Goal: Book appointment/travel/reservation

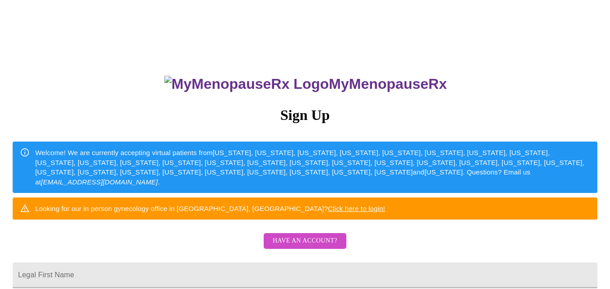
click at [336, 247] on span "Have an account?" at bounding box center [305, 241] width 65 height 11
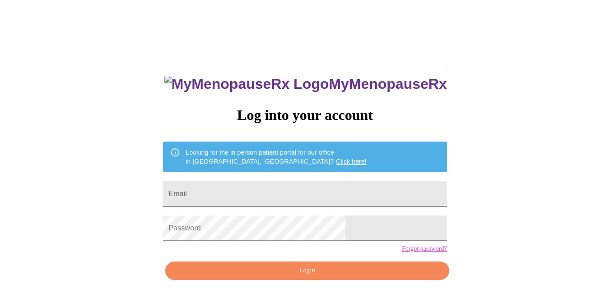
click at [341, 184] on input "Email" at bounding box center [304, 193] width 283 height 25
type input "[EMAIL_ADDRESS][DOMAIN_NAME]"
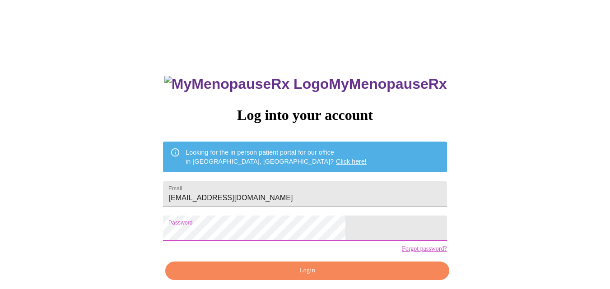
click at [343, 279] on button "Login" at bounding box center [306, 271] width 283 height 19
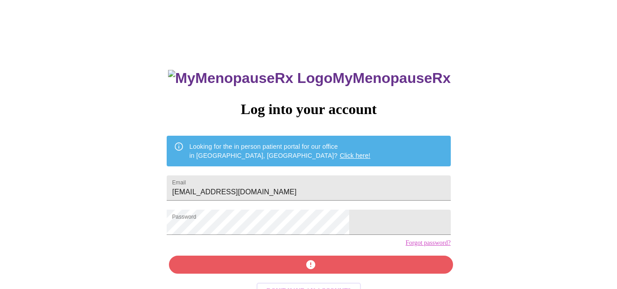
scroll to position [15, 0]
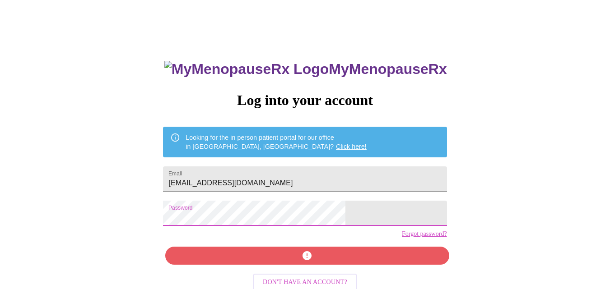
click at [172, 221] on div "MyMenopauseRx Log into your account Looking for the in person patient portal fo…" at bounding box center [305, 162] width 603 height 347
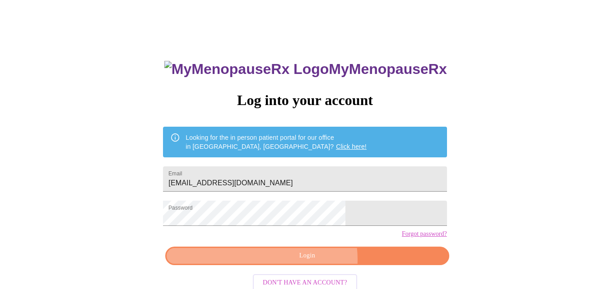
click at [312, 262] on span "Login" at bounding box center [307, 256] width 263 height 11
click at [318, 262] on span "Login" at bounding box center [307, 256] width 263 height 11
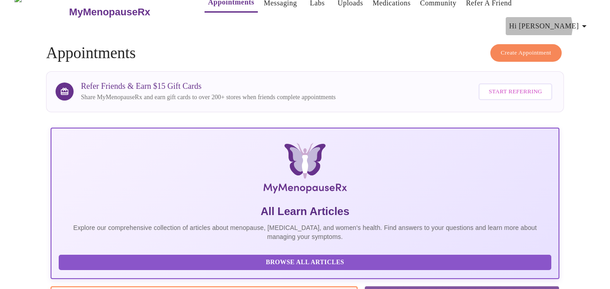
click at [574, 20] on span "Hi [PERSON_NAME]" at bounding box center [549, 26] width 80 height 13
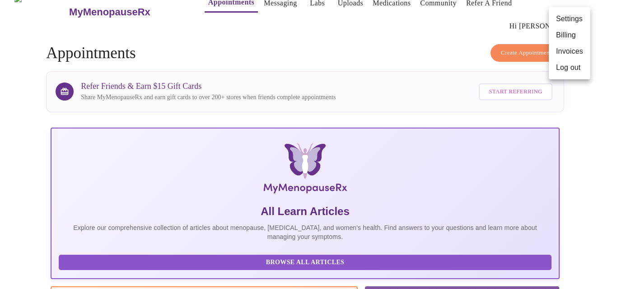
click at [437, 41] on div at bounding box center [308, 144] width 617 height 289
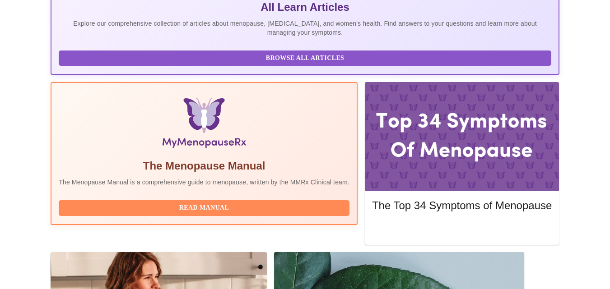
scroll to position [235, 0]
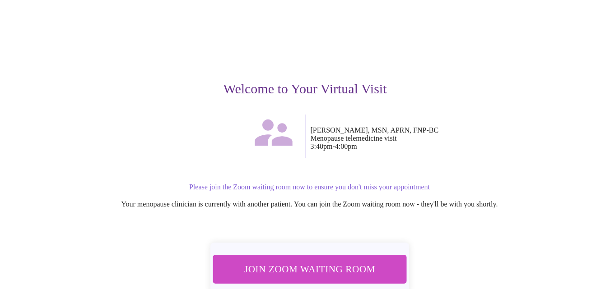
scroll to position [60, 0]
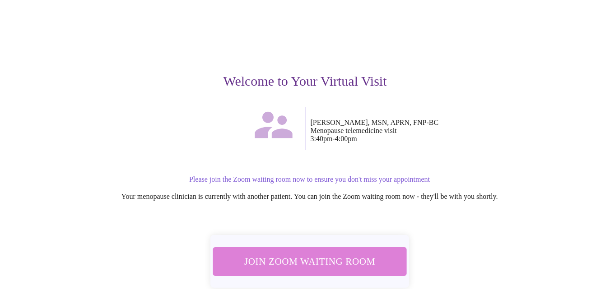
click at [331, 253] on span "Join Zoom Waiting Room" at bounding box center [309, 261] width 170 height 17
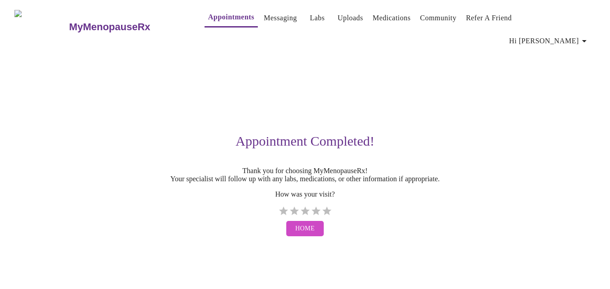
scroll to position [0, 0]
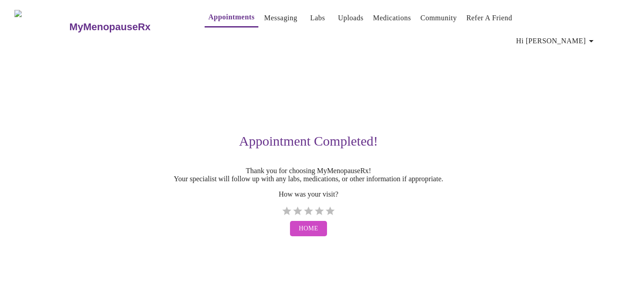
click at [609, 142] on div "MyMenopauseRx Appointments Messaging Labs Uploads Medications Community Refer a…" at bounding box center [308, 122] width 609 height 237
click at [467, 241] on div "MyMenopauseRx Appointments Messaging Labs Uploads Medications Community Refer a…" at bounding box center [308, 122] width 609 height 237
click at [568, 35] on span "Hi [PERSON_NAME]" at bounding box center [556, 41] width 80 height 13
click at [518, 51] on div at bounding box center [308, 144] width 617 height 289
click at [327, 206] on label "5 Stars" at bounding box center [330, 211] width 11 height 11
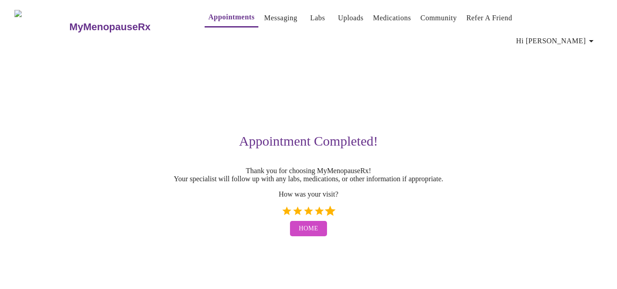
click at [281, 214] on input "5 Stars" at bounding box center [281, 214] width 0 height 0
radio input "true"
click at [311, 229] on span "Home" at bounding box center [308, 228] width 19 height 11
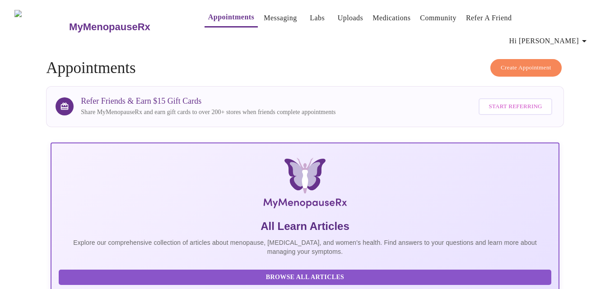
click at [510, 63] on span "Create Appointment" at bounding box center [526, 68] width 51 height 10
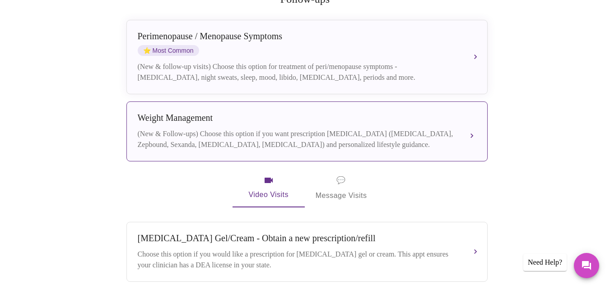
scroll to position [204, 0]
click at [327, 113] on div "[MEDICAL_DATA] (New & Follow-ups) Choose this option if you want prescription […" at bounding box center [307, 131] width 339 height 37
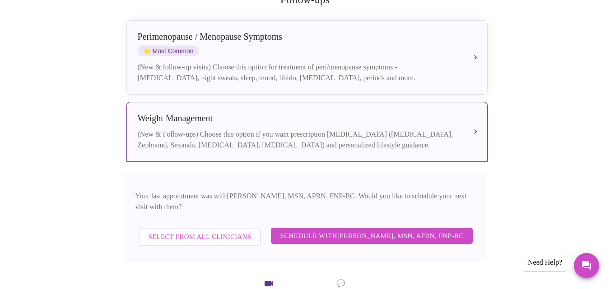
click at [407, 230] on span "Schedule with [PERSON_NAME], MSN, APRN, FNP-BC" at bounding box center [371, 236] width 183 height 12
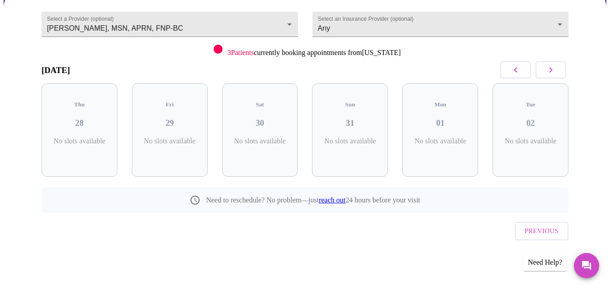
scroll to position [65, 0]
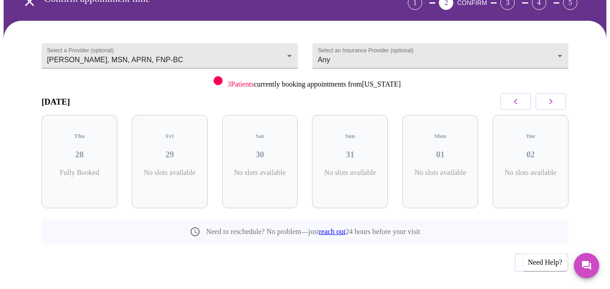
click at [550, 96] on icon "button" at bounding box center [550, 101] width 11 height 11
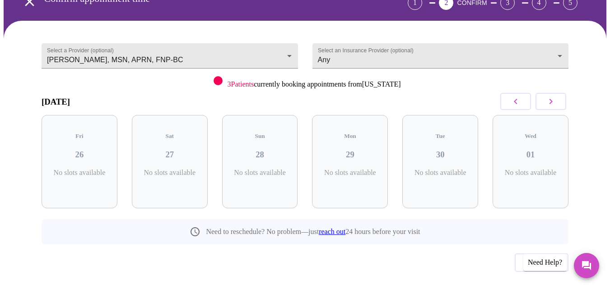
click at [510, 93] on button "button" at bounding box center [515, 101] width 31 height 17
click at [541, 169] on p "4 Slots Left ( 12 Total)" at bounding box center [533, 178] width 33 height 18
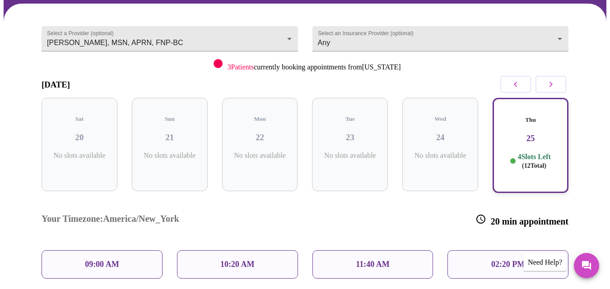
scroll to position [80, 0]
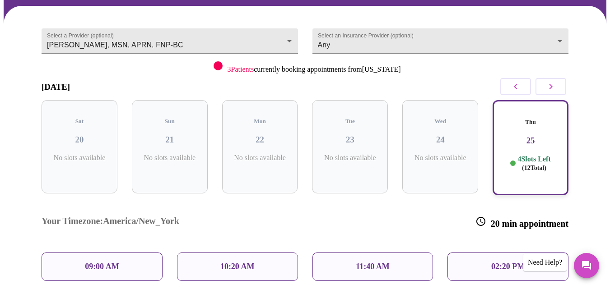
click at [556, 81] on icon "button" at bounding box center [550, 86] width 11 height 11
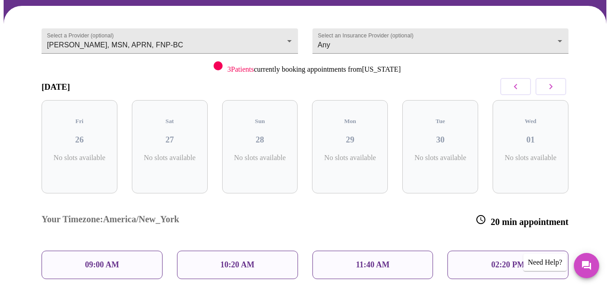
click at [556, 81] on icon "button" at bounding box center [550, 86] width 11 height 11
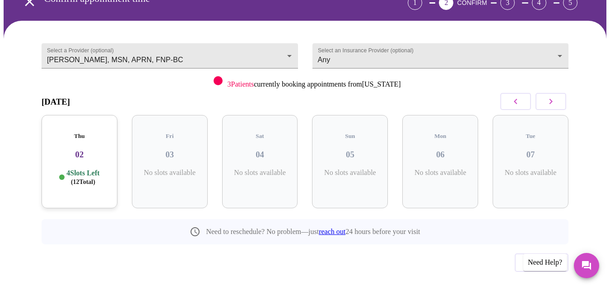
click at [96, 171] on div "Thu 02 4 Slots Left ( 12 Total)" at bounding box center [80, 161] width 76 height 93
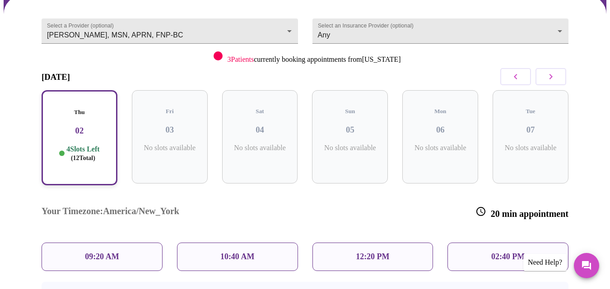
scroll to position [96, 0]
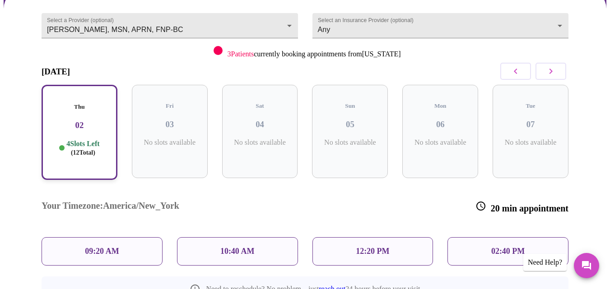
click at [111, 247] on p "09:20 AM" at bounding box center [102, 251] width 34 height 9
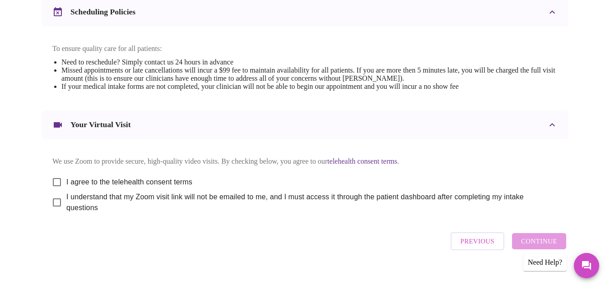
scroll to position [368, 0]
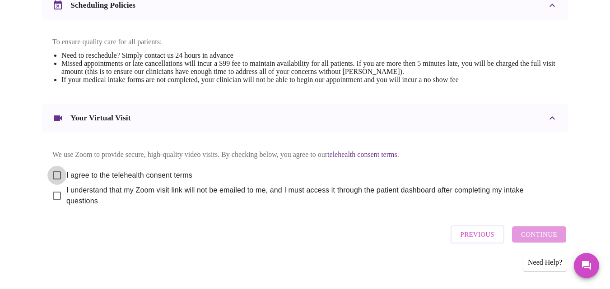
click at [52, 168] on input "I agree to the telehealth consent terms" at bounding box center [56, 175] width 19 height 19
checkbox input "true"
click at [53, 189] on input "I understand that my Zoom visit link will not be emailed to me, and I must acce…" at bounding box center [56, 195] width 19 height 19
checkbox input "true"
click at [556, 232] on span "Continue" at bounding box center [539, 235] width 36 height 12
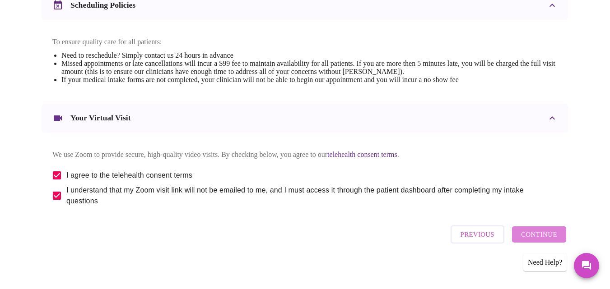
scroll to position [95, 0]
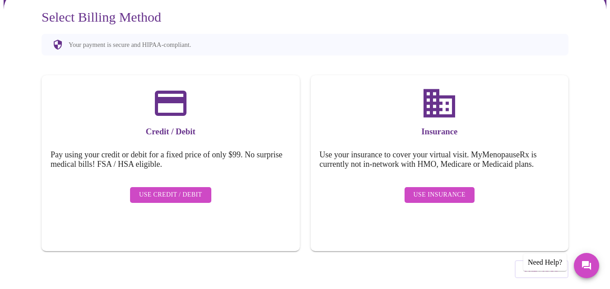
click at [452, 190] on span "Use Insurance" at bounding box center [439, 195] width 52 height 11
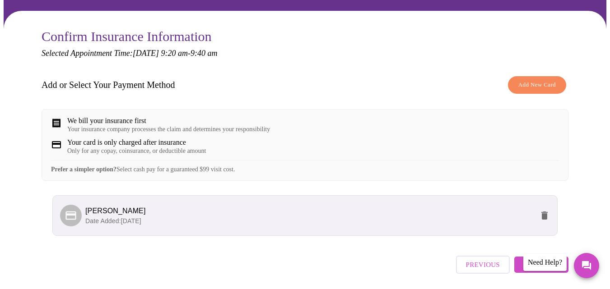
scroll to position [104, 0]
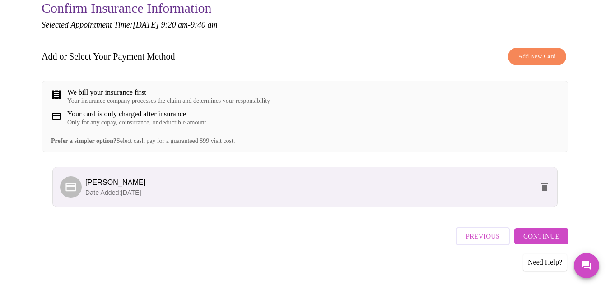
click at [557, 240] on span "Continue" at bounding box center [541, 237] width 36 height 12
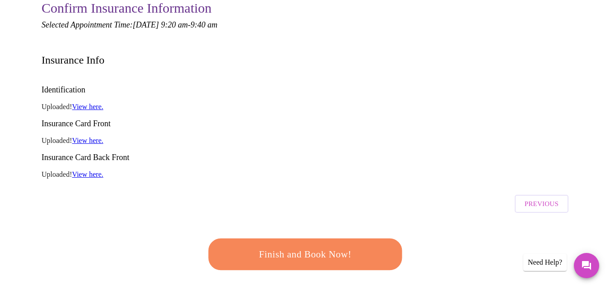
click at [351, 246] on span "Finish and Book Now!" at bounding box center [305, 254] width 167 height 17
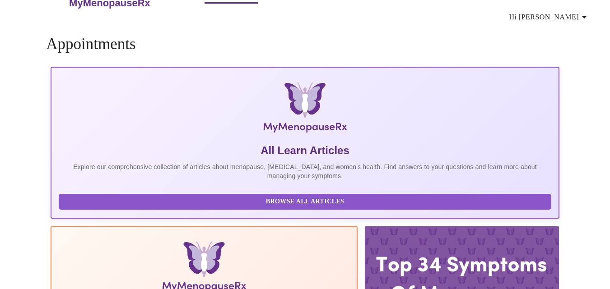
scroll to position [104, 0]
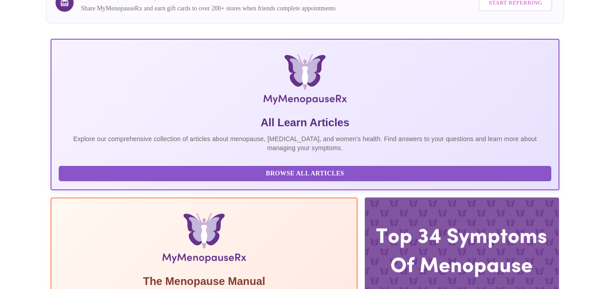
click at [365, 198] on div at bounding box center [462, 252] width 194 height 109
